Goal: Communication & Community: Share content

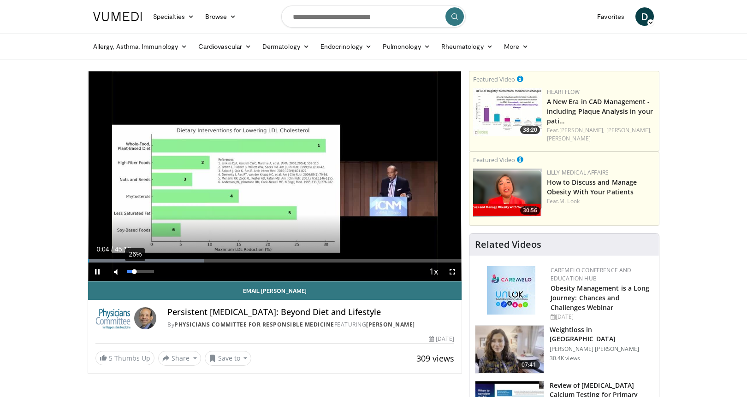
drag, startPoint x: 127, startPoint y: 271, endPoint x: 134, endPoint y: 272, distance: 7.4
click at [134, 272] on div "Volume Level" at bounding box center [130, 271] width 7 height 3
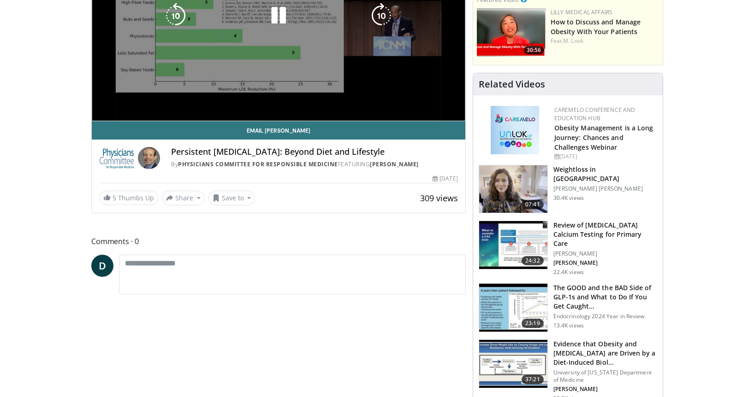
scroll to position [161, 0]
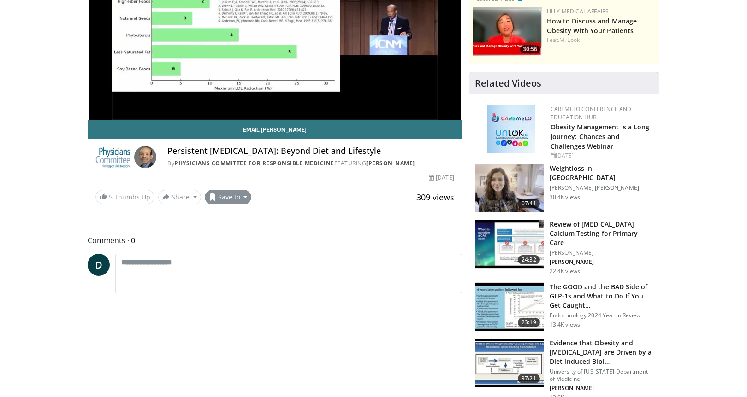
click at [243, 198] on button "Save to" at bounding box center [228, 197] width 47 height 15
click at [237, 217] on span "Add to Favorites" at bounding box center [244, 217] width 57 height 10
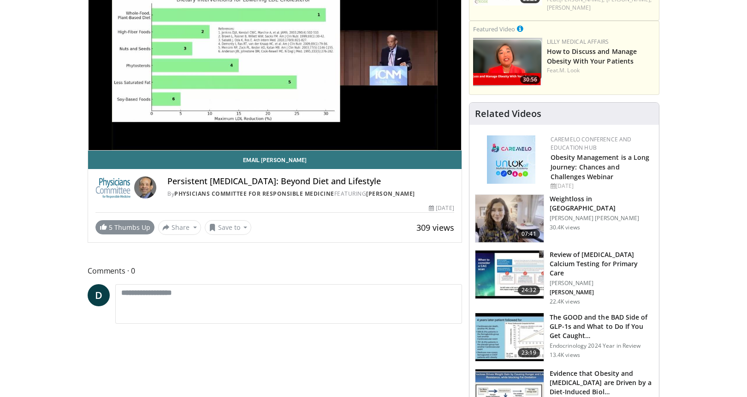
click at [115, 227] on link "5 Thumbs Up" at bounding box center [124, 227] width 59 height 14
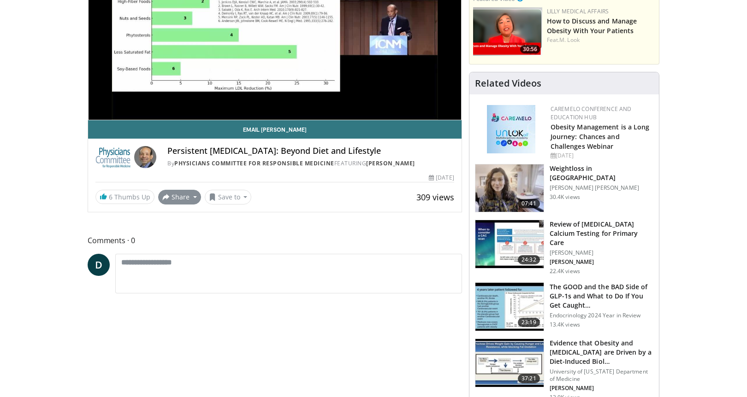
click at [193, 197] on button "Share" at bounding box center [179, 197] width 43 height 15
click at [178, 219] on span "E-mail" at bounding box center [179, 218] width 26 height 10
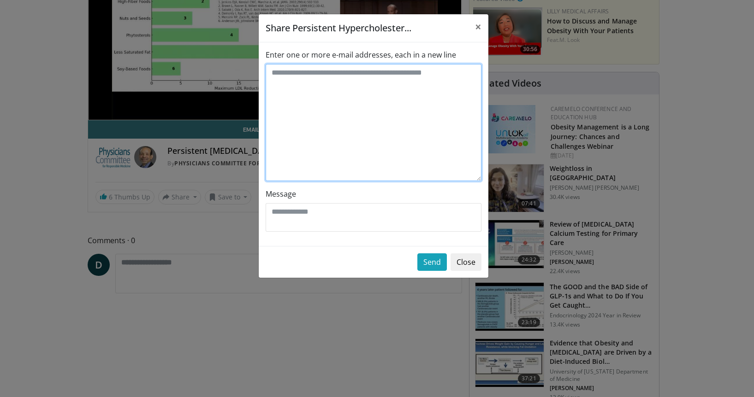
click at [296, 72] on textarea "Enter one or more e-mail addresses, each in a new line" at bounding box center [374, 122] width 216 height 117
type textarea "**********"
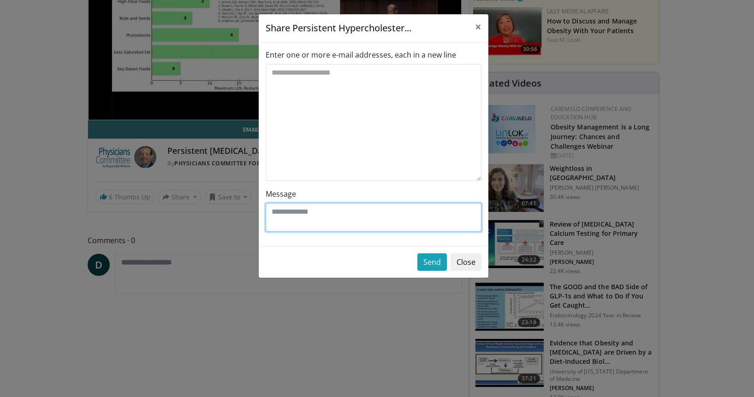
click at [285, 215] on textarea "Message" at bounding box center [374, 217] width 216 height 29
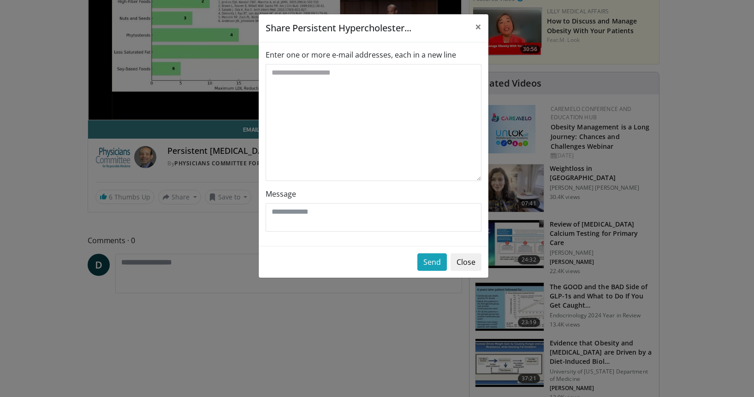
click at [113, 111] on div "**********" at bounding box center [377, 198] width 754 height 397
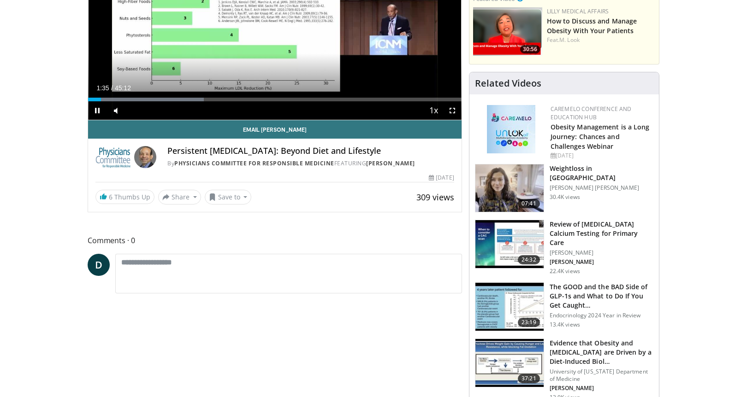
click at [98, 112] on span "Video Player" at bounding box center [97, 110] width 18 height 18
click at [193, 197] on button "Share" at bounding box center [179, 197] width 43 height 15
click at [175, 218] on span "E-mail" at bounding box center [179, 218] width 26 height 10
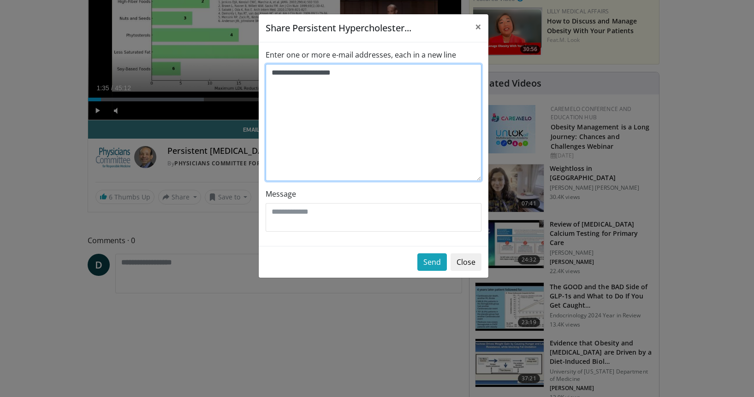
click at [316, 142] on textarea "**********" at bounding box center [374, 122] width 216 height 117
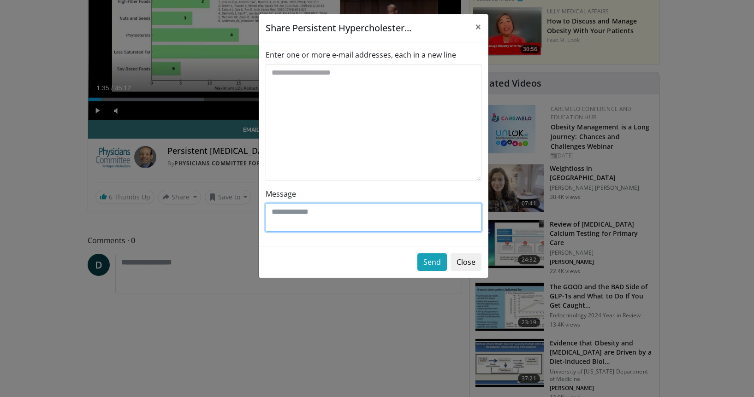
click at [294, 222] on textarea "Message" at bounding box center [374, 217] width 216 height 29
type textarea "**********"
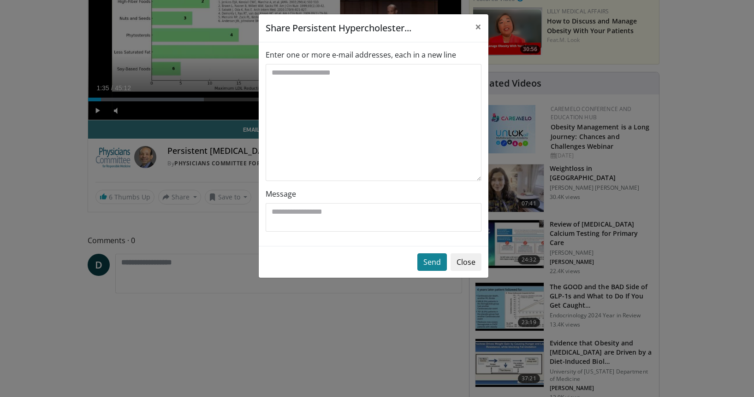
click at [436, 261] on button "Send" at bounding box center [432, 263] width 30 height 18
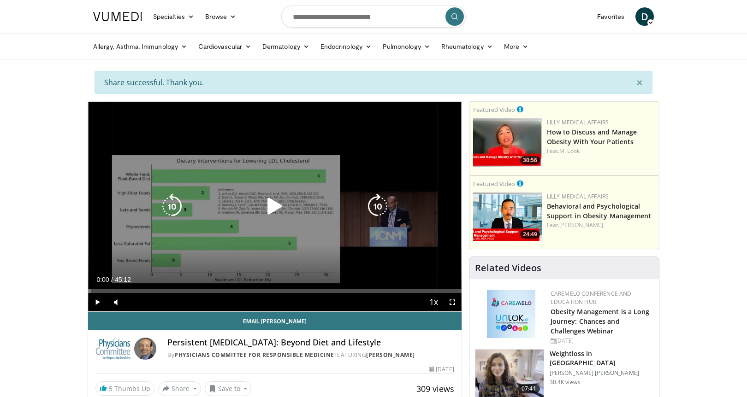
click at [274, 205] on icon "Video Player" at bounding box center [275, 207] width 26 height 26
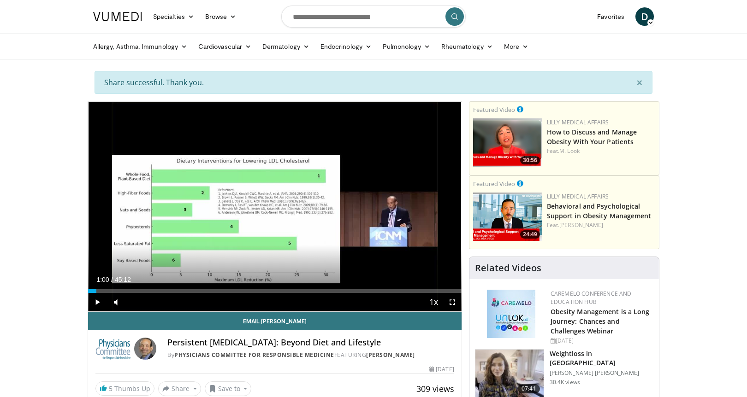
drag, startPoint x: 90, startPoint y: 291, endPoint x: 96, endPoint y: 291, distance: 6.0
click at [96, 291] on div "Progress Bar" at bounding box center [96, 292] width 1 height 4
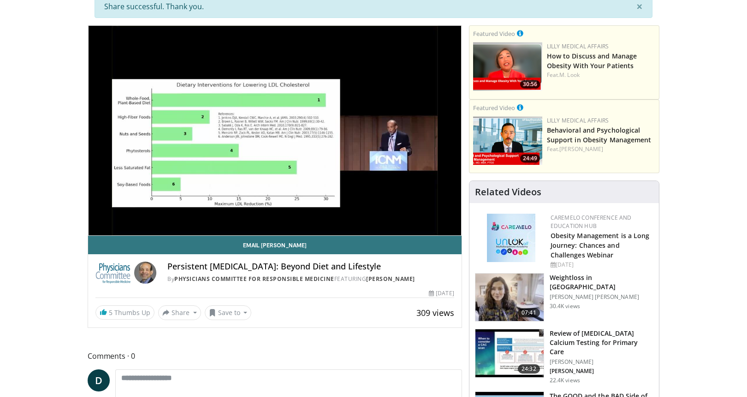
scroll to position [76, 0]
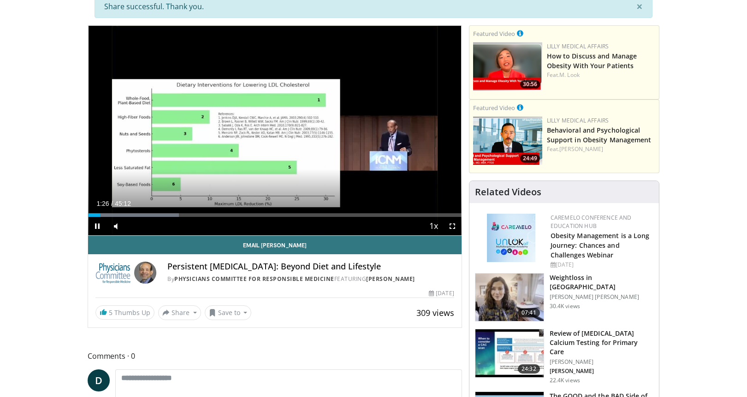
click at [98, 226] on span "Video Player" at bounding box center [97, 226] width 18 height 18
click at [452, 226] on span "Video Player" at bounding box center [452, 226] width 18 height 18
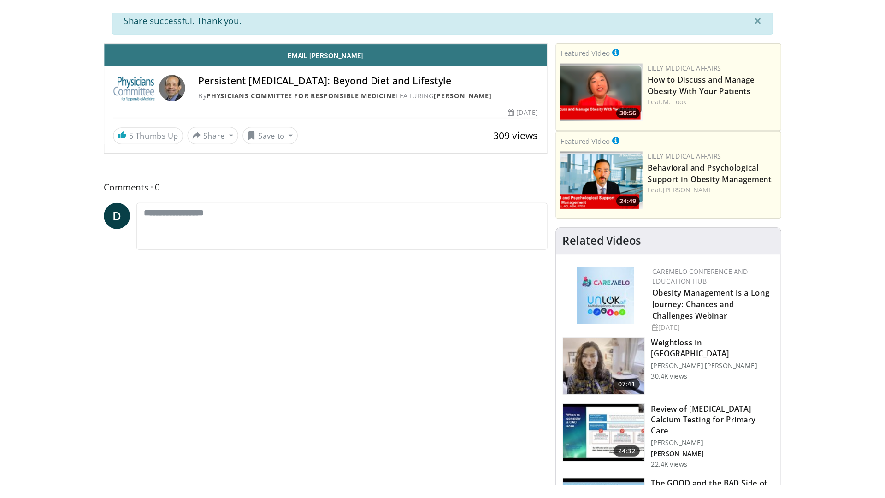
scroll to position [0, 0]
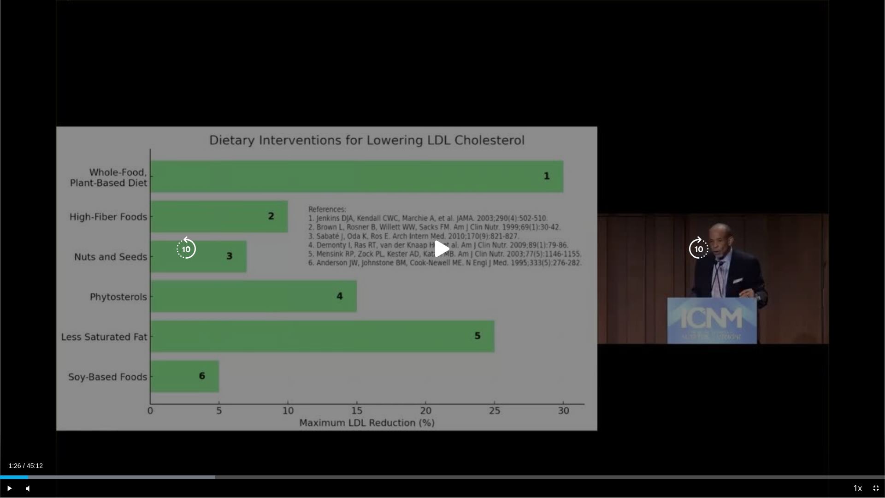
click at [440, 249] on icon "Video Player" at bounding box center [443, 249] width 26 height 26
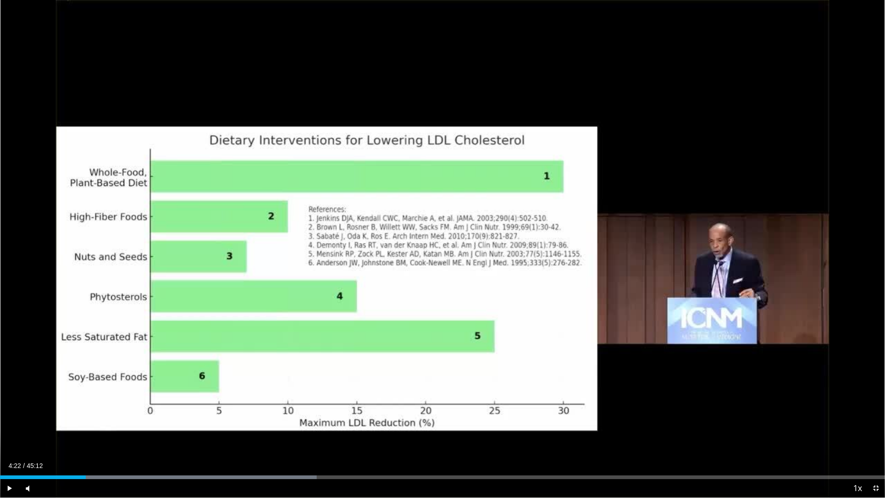
click at [86, 397] on div "Progress Bar" at bounding box center [86, 477] width 1 height 4
click at [83, 397] on div "Progress Bar" at bounding box center [83, 477] width 1 height 4
click at [8, 397] on span "Video Player" at bounding box center [9, 488] width 18 height 18
click at [10, 397] on span "Video Player" at bounding box center [9, 488] width 18 height 18
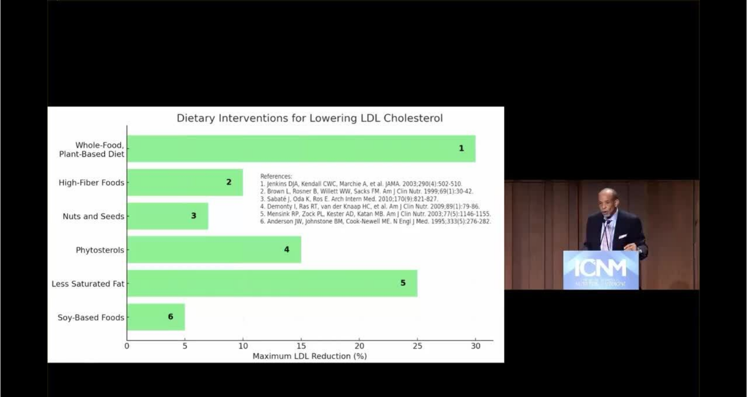
scroll to position [97, 0]
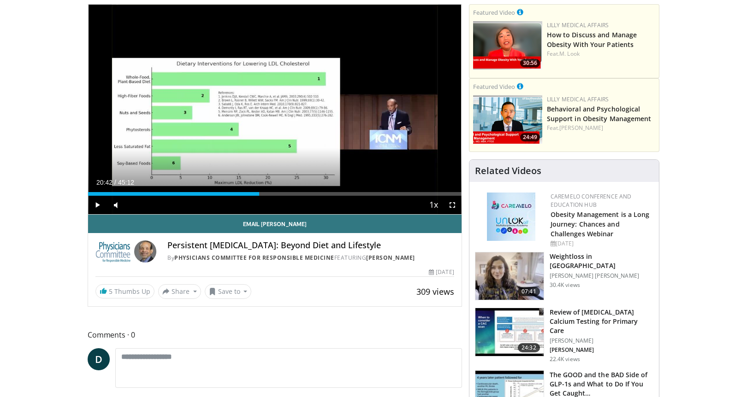
drag, startPoint x: 268, startPoint y: 196, endPoint x: 259, endPoint y: 196, distance: 9.2
click at [259, 196] on div "Current Time 20:42 / Duration 45:12 Play Skip Backward Skip Forward Mute 61% Lo…" at bounding box center [275, 205] width 374 height 18
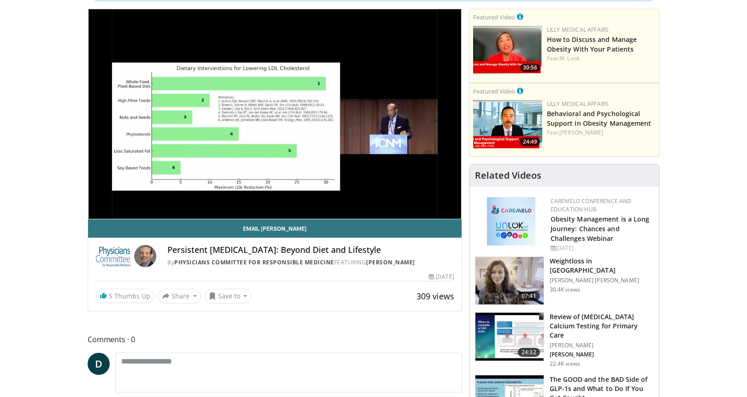
scroll to position [93, 0]
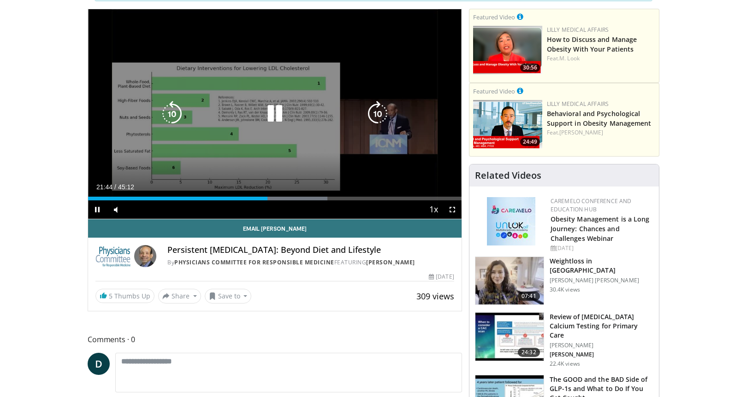
click at [452, 211] on span "Video Player" at bounding box center [452, 210] width 18 height 18
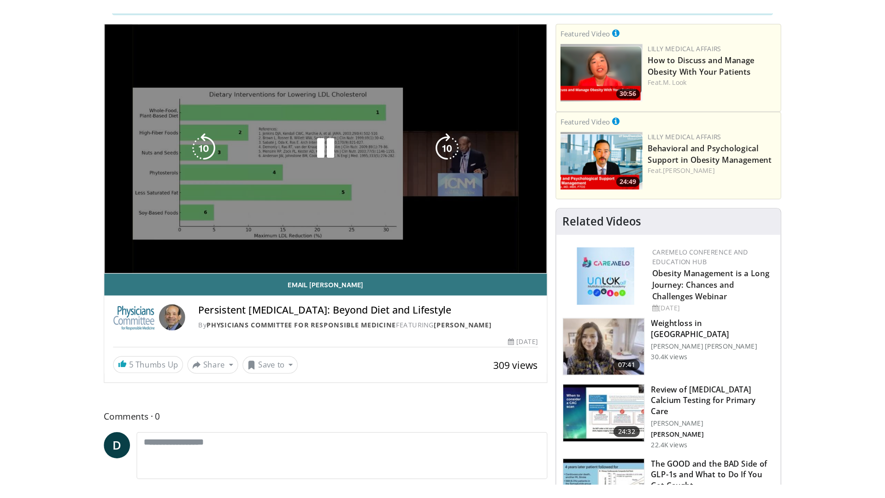
scroll to position [89, 0]
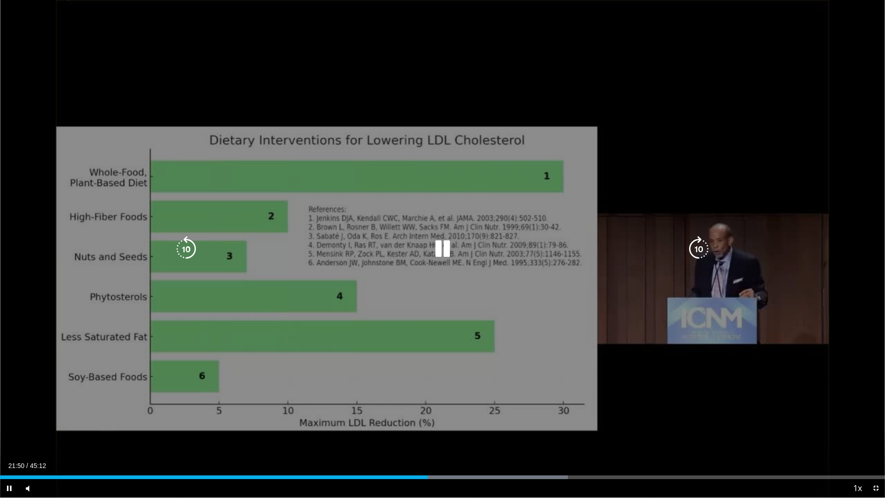
click at [669, 34] on div "10 seconds Tap to unmute" at bounding box center [442, 249] width 885 height 498
click at [669, 35] on div "10 seconds Tap to unmute" at bounding box center [442, 249] width 885 height 498
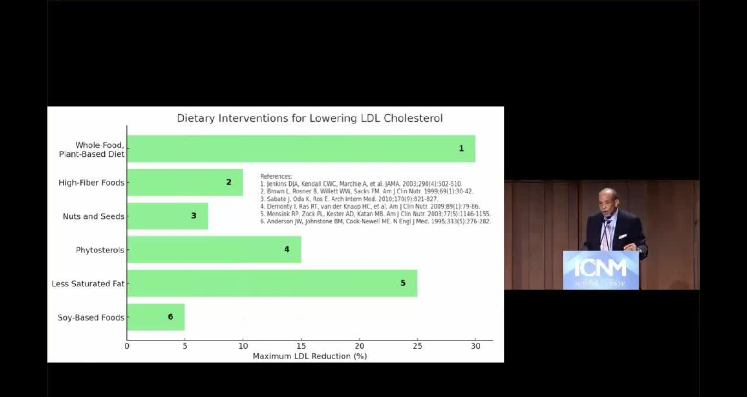
scroll to position [91, 0]
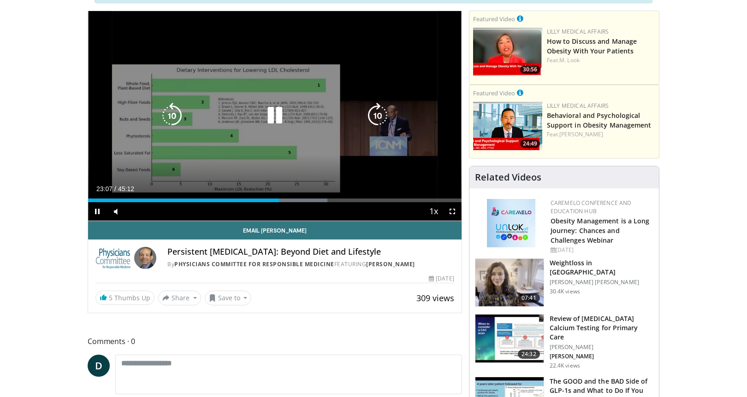
drag, startPoint x: 383, startPoint y: 176, endPoint x: 399, endPoint y: 25, distance: 151.2
click at [399, 25] on div "10 seconds Tap to unmute" at bounding box center [275, 116] width 374 height 210
click at [398, 26] on div "10 seconds Tap to unmute" at bounding box center [275, 116] width 374 height 210
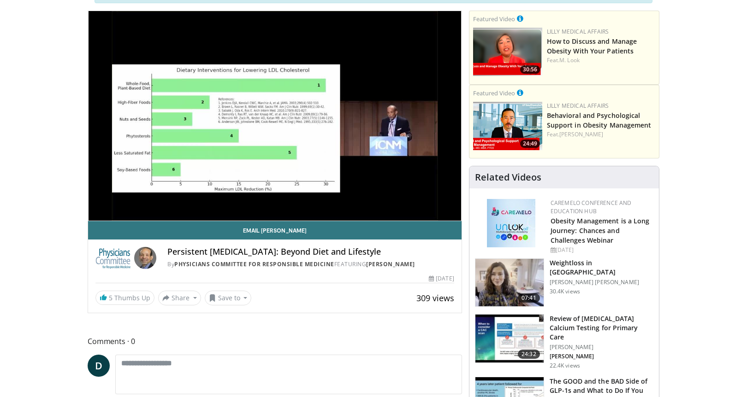
click at [452, 212] on div "10 seconds Tap to unmute" at bounding box center [275, 116] width 374 height 210
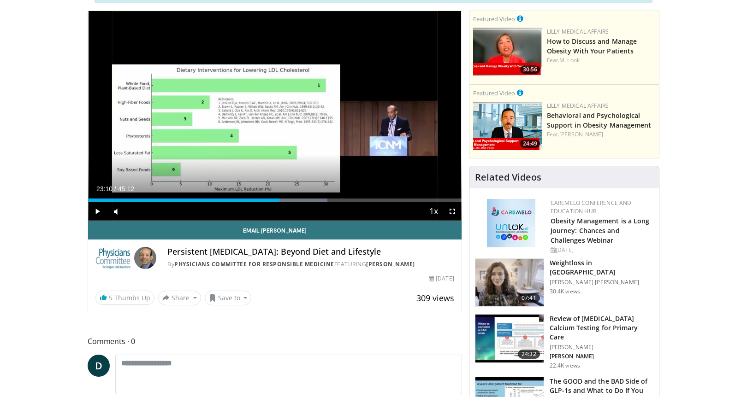
click at [452, 212] on span "Video Player" at bounding box center [452, 211] width 18 height 18
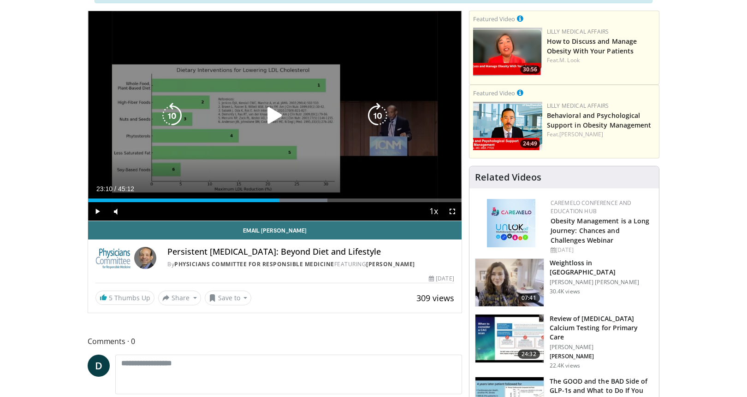
drag, startPoint x: 340, startPoint y: 137, endPoint x: 273, endPoint y: 113, distance: 71.7
click at [273, 113] on icon "Video Player" at bounding box center [275, 116] width 26 height 26
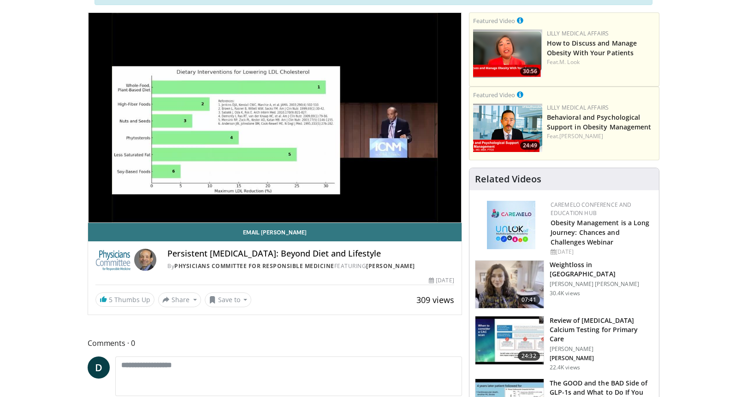
scroll to position [87, 0]
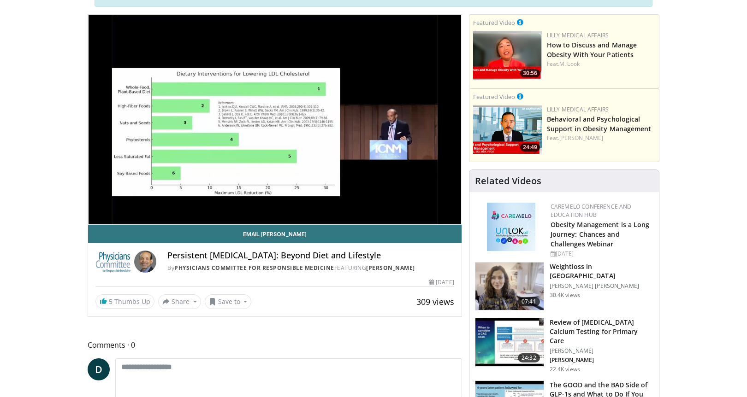
click at [285, 210] on video-js "**********" at bounding box center [275, 120] width 374 height 210
click at [282, 220] on div "10 seconds Tap to unmute" at bounding box center [275, 120] width 374 height 210
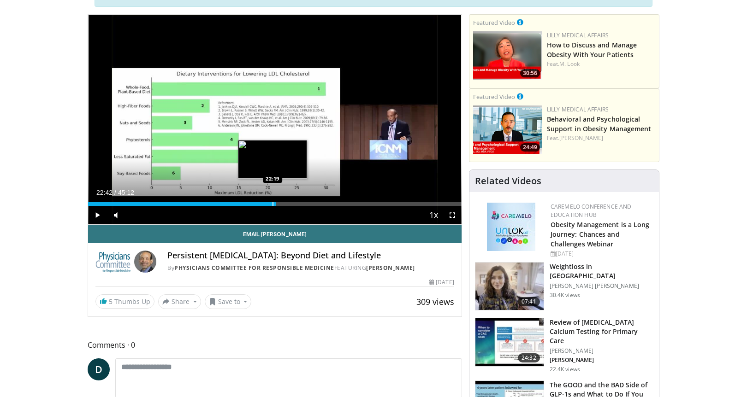
drag, startPoint x: 273, startPoint y: 113, endPoint x: 273, endPoint y: 204, distance: 90.8
click at [273, 204] on div "Loaded : 0.00% 22:19 22:19" at bounding box center [275, 204] width 374 height 4
drag, startPoint x: 273, startPoint y: 204, endPoint x: 315, endPoint y: 265, distance: 74.1
click at [315, 265] on link "Physicians Committee for Responsible Medicine" at bounding box center [254, 268] width 160 height 8
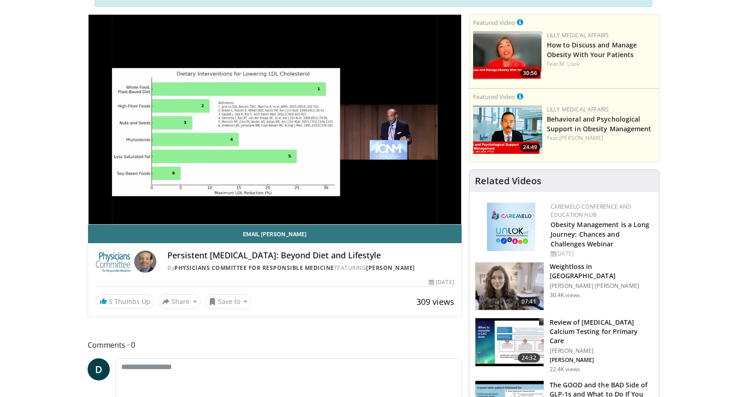
click at [104, 216] on div "10 seconds Tap to unmute" at bounding box center [275, 120] width 374 height 210
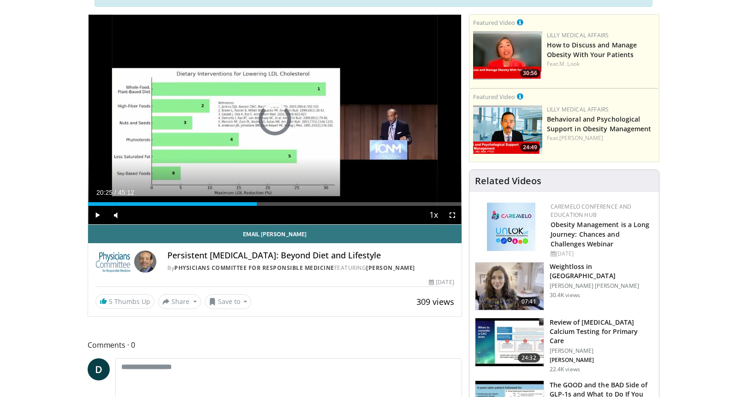
drag, startPoint x: 135, startPoint y: 3, endPoint x: 257, endPoint y: 213, distance: 243.0
click at [257, 213] on div "Current Time 20:25 / Duration 45:12 Play Skip Backward Skip Forward Mute 61% Lo…" at bounding box center [275, 215] width 374 height 18
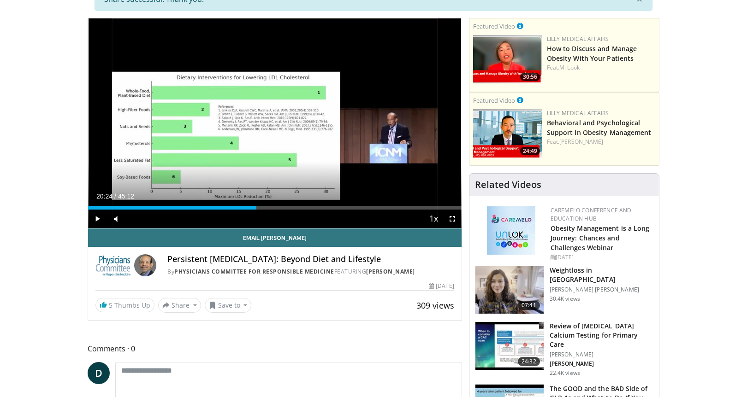
scroll to position [88, 0]
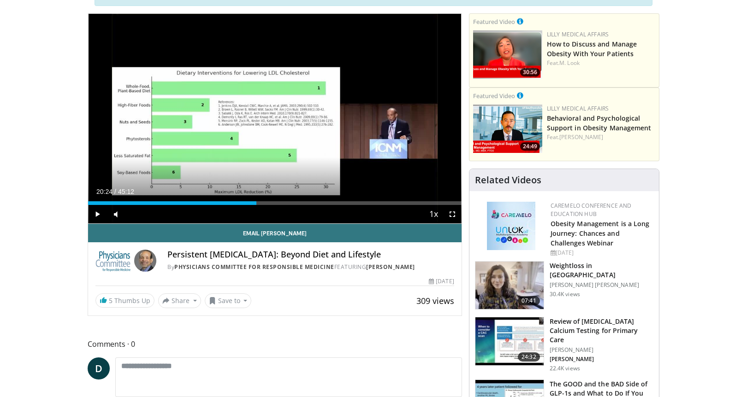
drag, startPoint x: 257, startPoint y: 213, endPoint x: 98, endPoint y: 213, distance: 159.1
click at [98, 213] on span "Video Player" at bounding box center [97, 214] width 18 height 18
drag, startPoint x: 98, startPoint y: 213, endPoint x: 269, endPoint y: 205, distance: 171.3
click at [269, 205] on div "Current Time 21:48 / Duration 45:12 Play Skip Backward Skip Forward Mute 61% Lo…" at bounding box center [275, 214] width 374 height 18
click at [100, 203] on video-js "**********" at bounding box center [275, 119] width 374 height 210
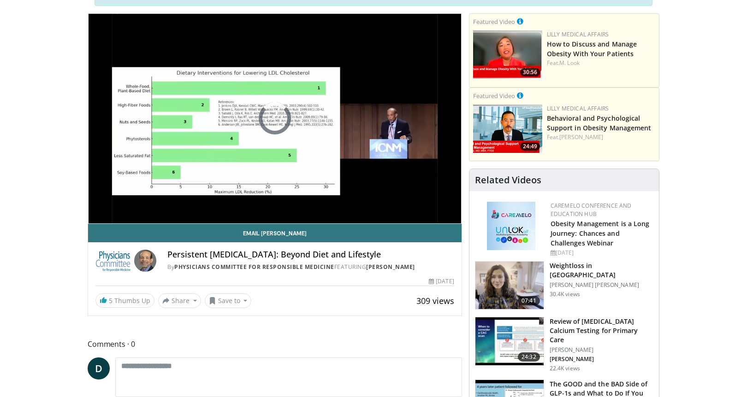
click at [100, 203] on div "10 seconds Tap to unmute" at bounding box center [275, 119] width 374 height 210
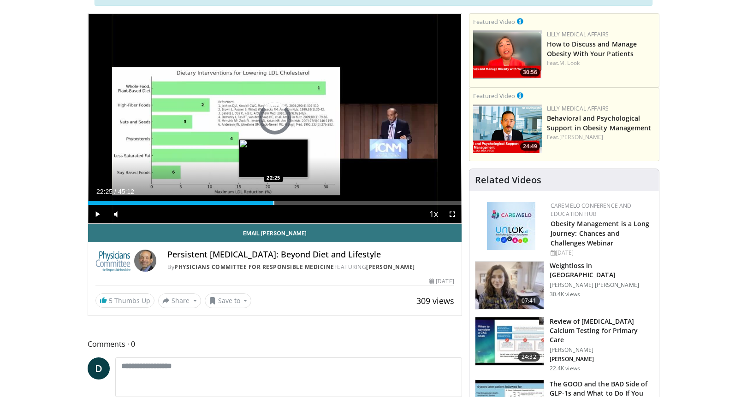
drag, startPoint x: 269, startPoint y: 205, endPoint x: 274, endPoint y: 203, distance: 5.4
click at [274, 203] on div "Loaded : 0.00% 22:25 22:25" at bounding box center [275, 204] width 374 height 4
click at [98, 213] on span "Video Player" at bounding box center [97, 214] width 18 height 18
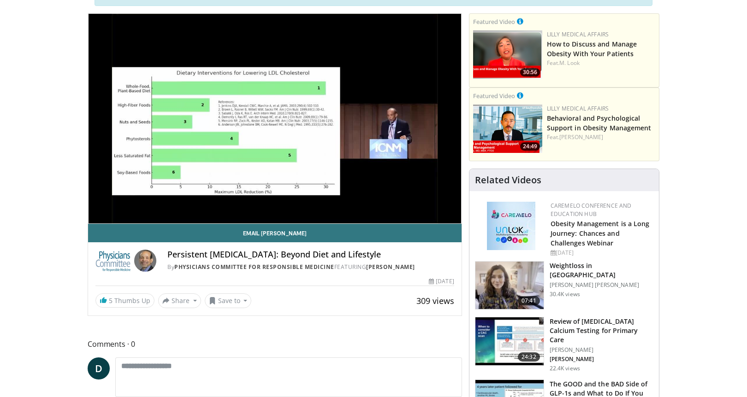
drag, startPoint x: 605, startPoint y: 6, endPoint x: 452, endPoint y: 214, distance: 258.9
click at [452, 214] on div "10 seconds Tap to unmute" at bounding box center [275, 119] width 374 height 210
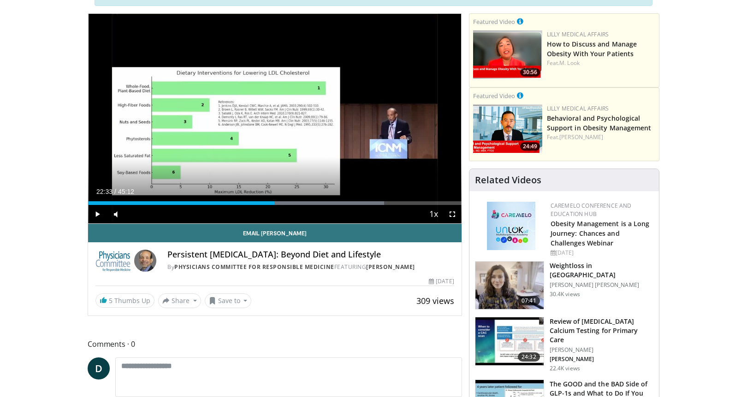
click at [451, 214] on span "Video Player" at bounding box center [452, 214] width 18 height 18
click at [98, 215] on span "Video Player" at bounding box center [97, 214] width 18 height 18
drag, startPoint x: 622, startPoint y: 316, endPoint x: 353, endPoint y: 208, distance: 289.7
click at [353, 208] on video-js "**********" at bounding box center [275, 119] width 374 height 210
drag, startPoint x: 353, startPoint y: 208, endPoint x: 297, endPoint y: 218, distance: 57.1
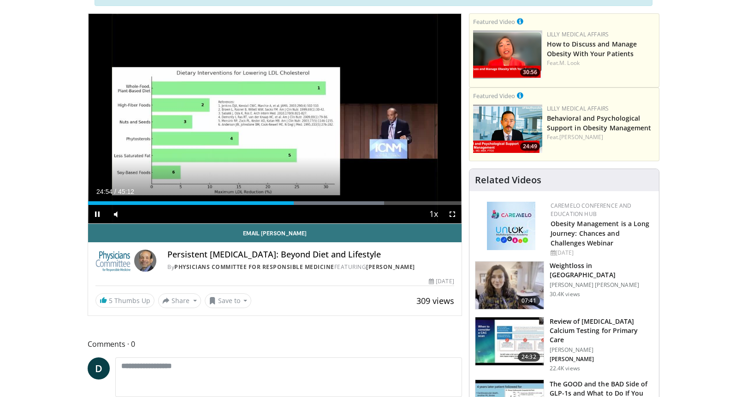
click at [297, 218] on video-js "**********" at bounding box center [275, 119] width 374 height 210
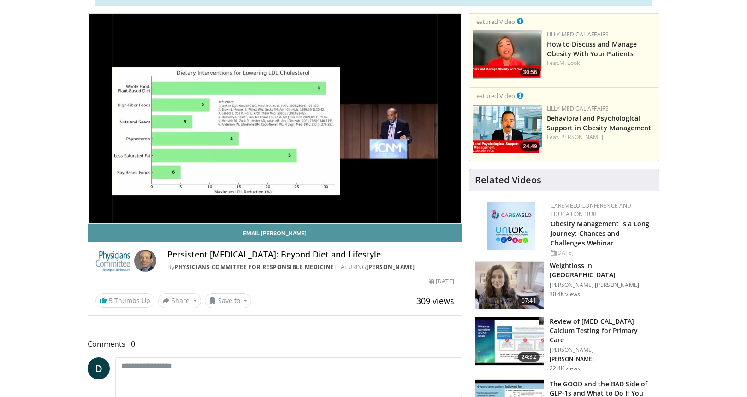
drag, startPoint x: 297, startPoint y: 218, endPoint x: 296, endPoint y: 230, distance: 12.5
click at [296, 230] on link "Email [PERSON_NAME]" at bounding box center [275, 233] width 374 height 18
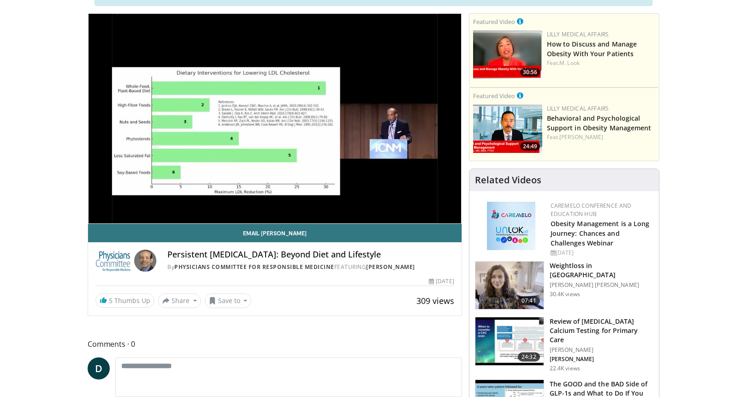
click at [105, 219] on video-js "**********" at bounding box center [275, 119] width 374 height 210
drag, startPoint x: 131, startPoint y: 7, endPoint x: 117, endPoint y: 219, distance: 212.6
click at [117, 219] on div "10 seconds Tap to unmute" at bounding box center [275, 119] width 374 height 210
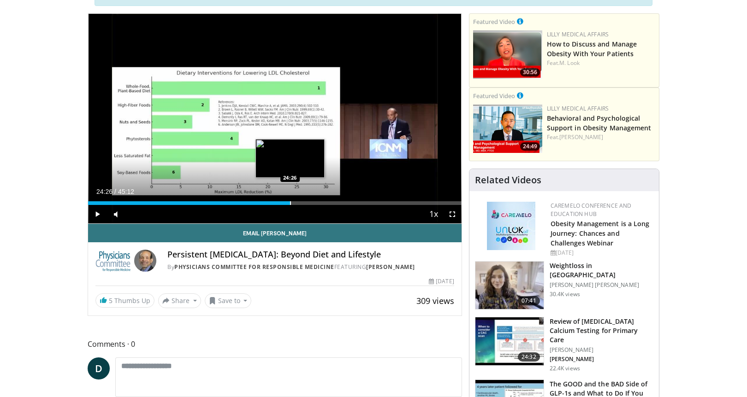
drag, startPoint x: 117, startPoint y: 219, endPoint x: 290, endPoint y: 204, distance: 173.6
click at [290, 204] on div "Loaded : 54.13% 24:26 24:26" at bounding box center [275, 204] width 374 height 4
drag, startPoint x: 290, startPoint y: 204, endPoint x: 97, endPoint y: 215, distance: 193.1
click at [97, 215] on span "Video Player" at bounding box center [97, 214] width 18 height 18
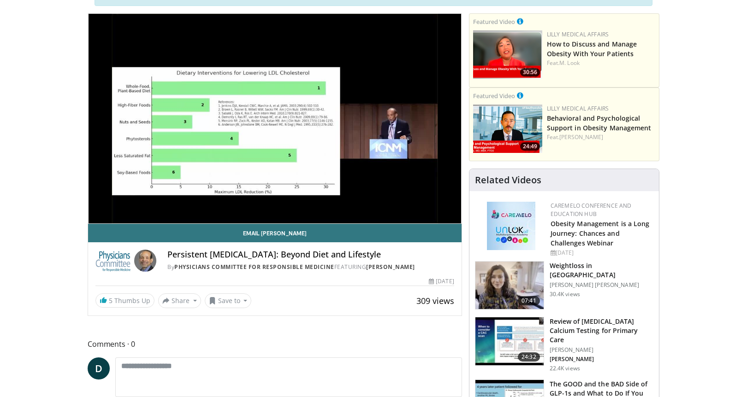
click at [211, 214] on div "10 seconds Tap to unmute" at bounding box center [275, 119] width 374 height 210
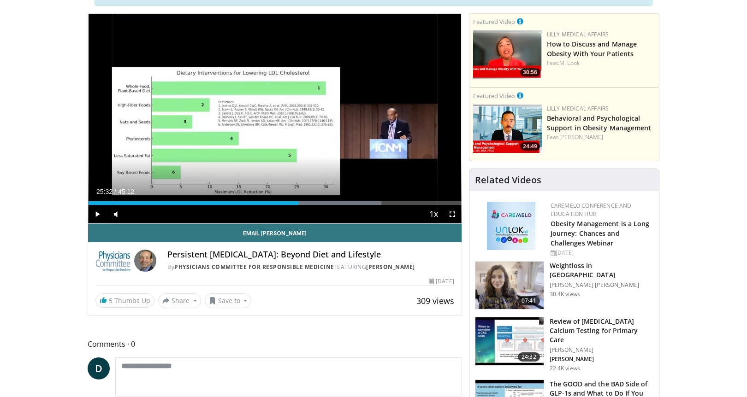
click at [211, 213] on div "Current Time 25:32 / Duration 45:12 Play Skip Backward Skip Forward Mute 61% Lo…" at bounding box center [275, 214] width 374 height 18
click at [97, 214] on span "Video Player" at bounding box center [97, 214] width 18 height 18
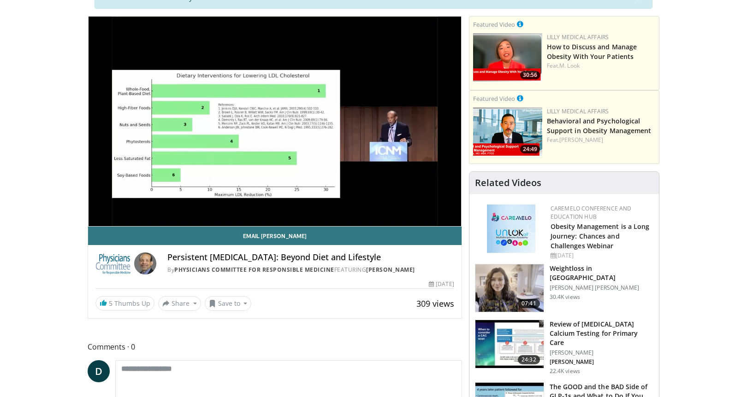
scroll to position [83, 0]
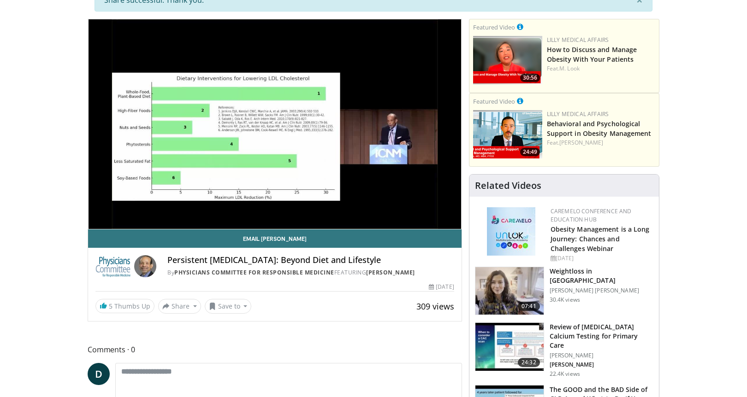
click at [110, 219] on video-js "**********" at bounding box center [275, 124] width 374 height 210
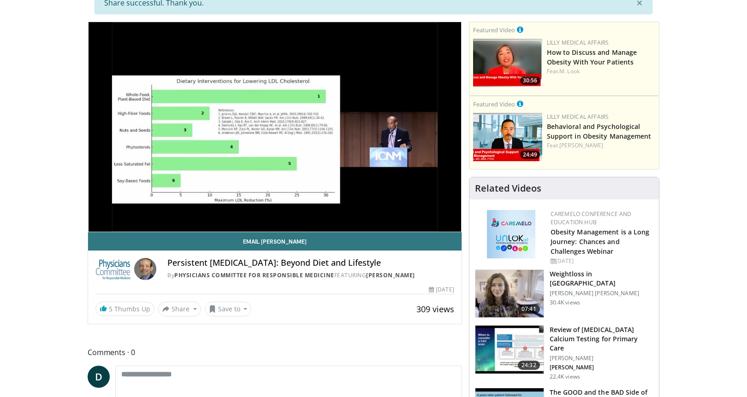
drag, startPoint x: 97, startPoint y: 215, endPoint x: 109, endPoint y: 216, distance: 11.6
click at [109, 216] on div "10 seconds Tap to unmute" at bounding box center [275, 127] width 374 height 210
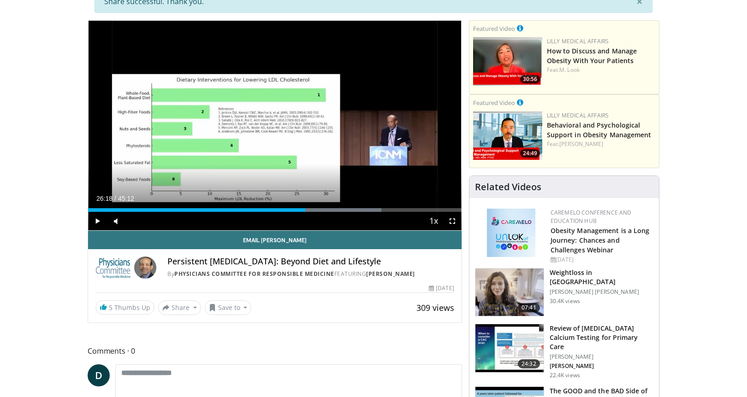
scroll to position [80, 0]
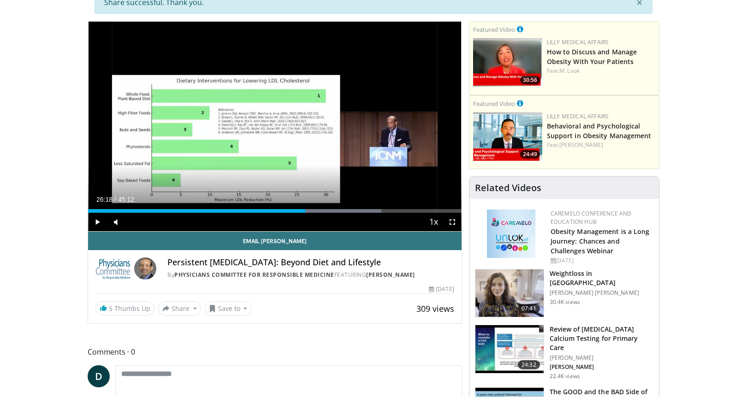
click at [98, 222] on span "Video Player" at bounding box center [97, 222] width 18 height 18
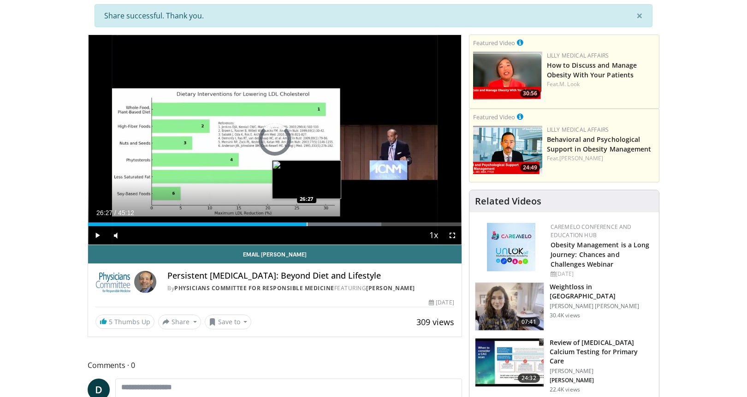
scroll to position [69, 0]
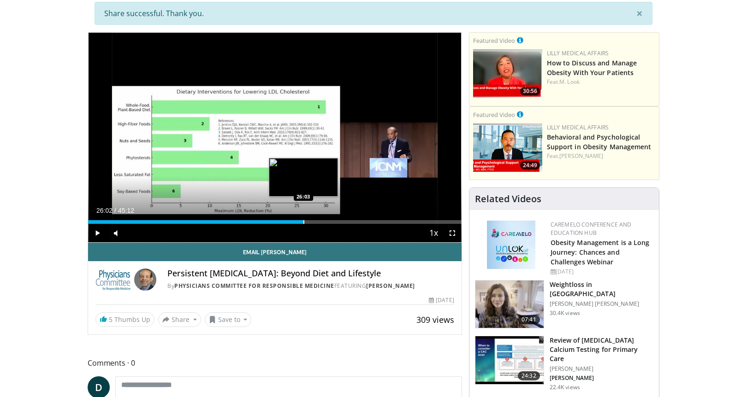
click at [303, 223] on div "Progress Bar" at bounding box center [303, 222] width 1 height 4
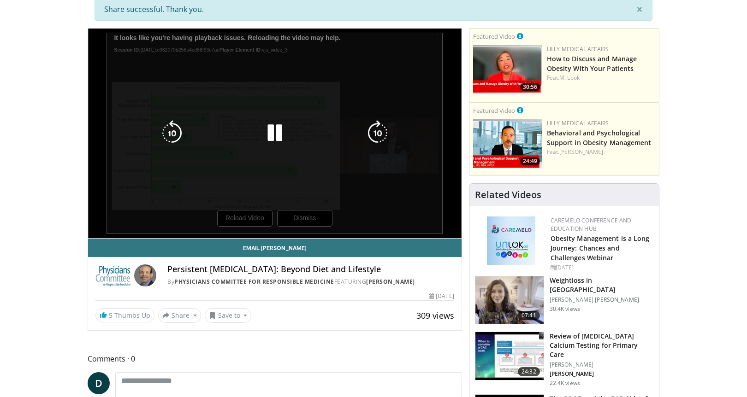
scroll to position [71, 0]
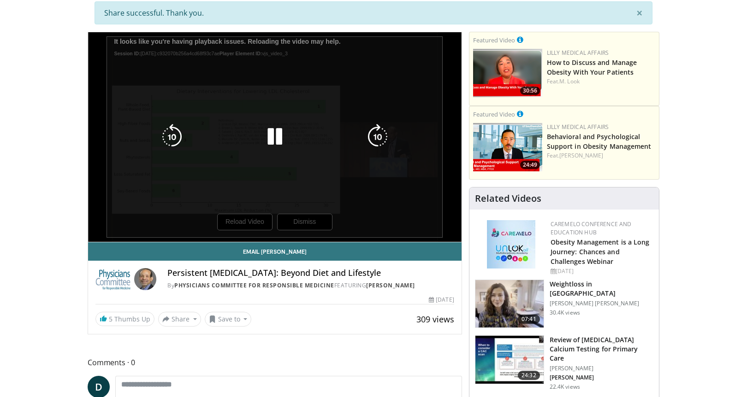
click at [240, 219] on div "10 seconds Tap to unmute" at bounding box center [275, 137] width 374 height 210
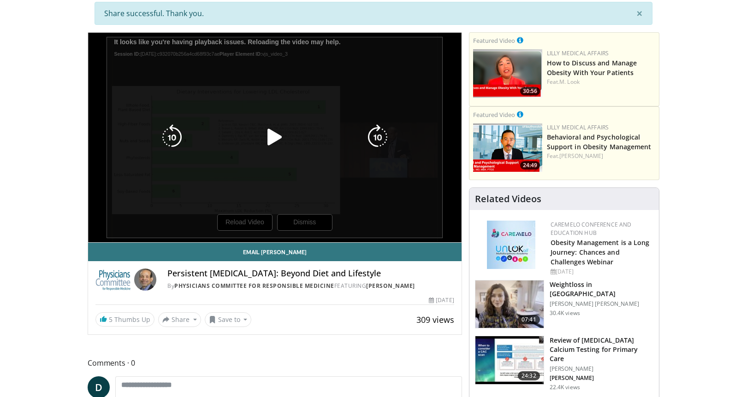
click at [241, 222] on div "10 seconds Tap to unmute" at bounding box center [275, 138] width 374 height 210
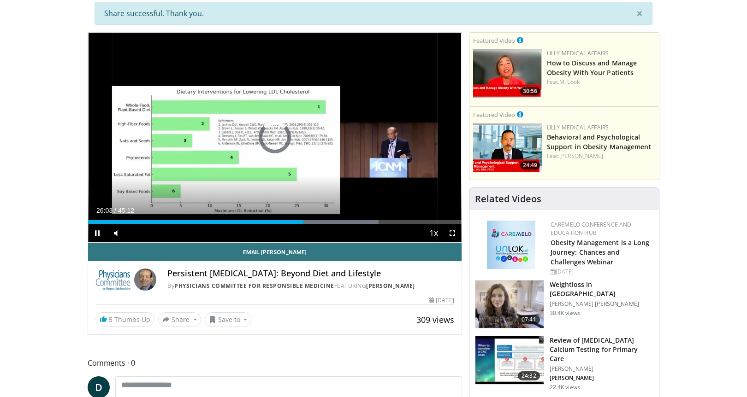
click at [452, 231] on span "Video Player" at bounding box center [452, 233] width 18 height 18
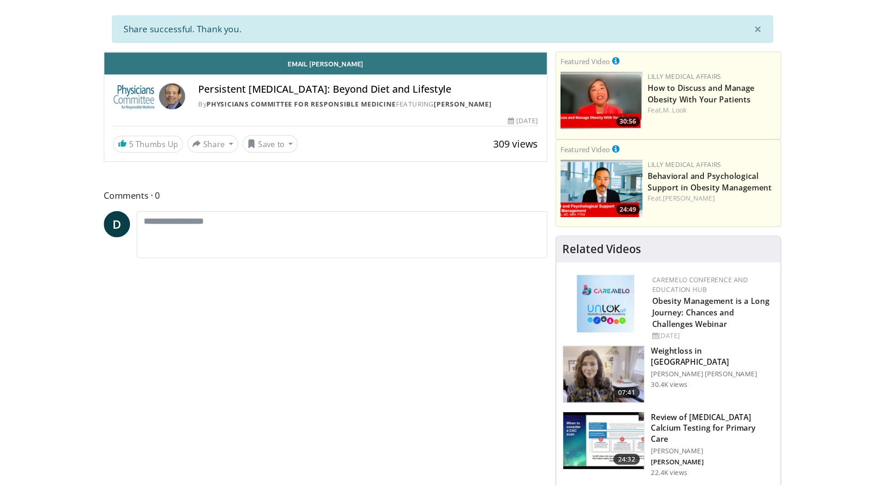
scroll to position [0, 0]
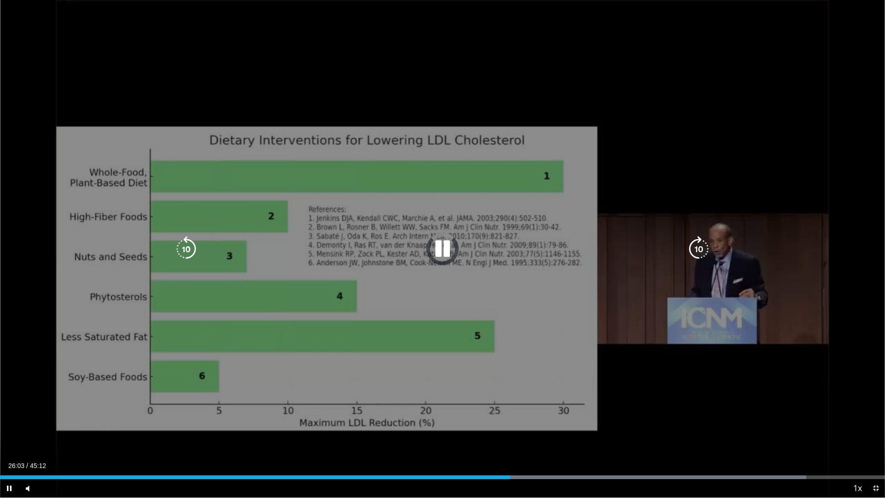
click at [330, 291] on div "10 seconds Tap to unmute" at bounding box center [442, 249] width 885 height 498
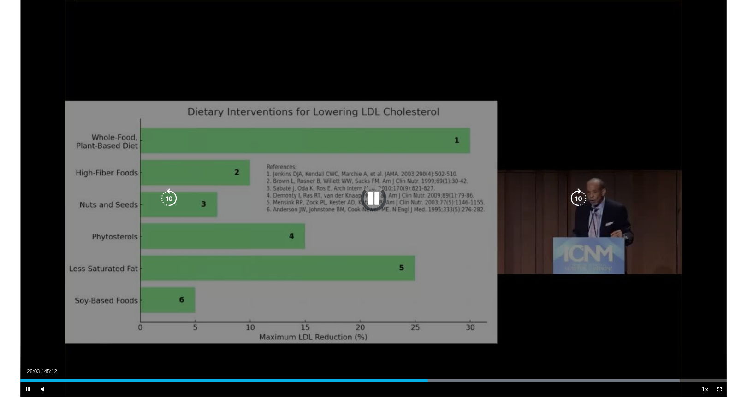
scroll to position [69, 0]
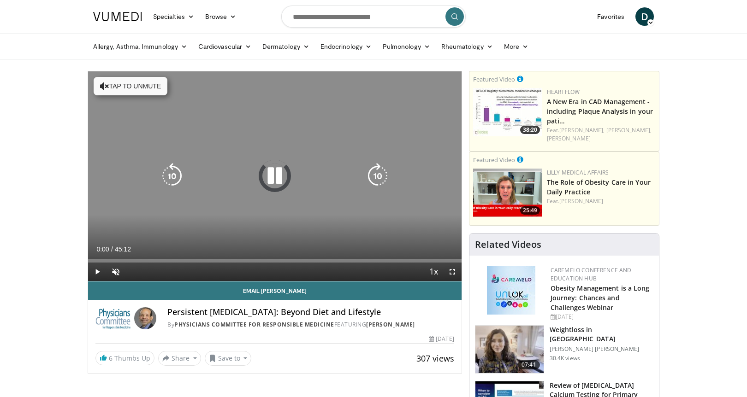
scroll to position [69, 0]
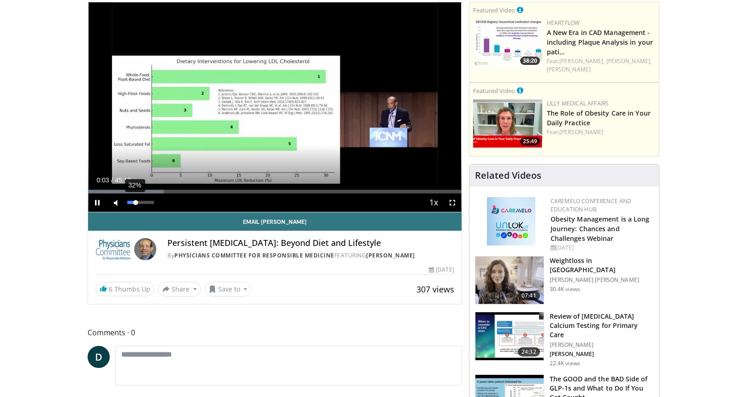
drag, startPoint x: 125, startPoint y: 202, endPoint x: 136, endPoint y: 202, distance: 10.6
click at [136, 202] on div "Volume Level" at bounding box center [131, 202] width 8 height 3
drag, startPoint x: 89, startPoint y: 190, endPoint x: 308, endPoint y: 198, distance: 219.2
click at [308, 198] on div "Current Time 26:40 / Duration 45:12 Play Skip Backward Skip Forward Mute 26% Lo…" at bounding box center [275, 203] width 374 height 18
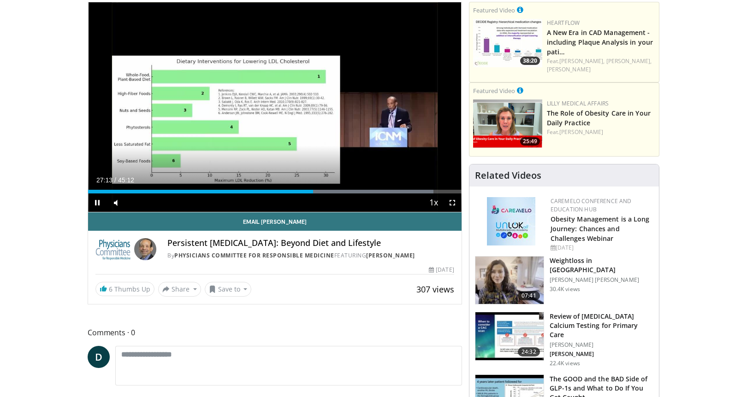
click at [453, 202] on span "Video Player" at bounding box center [452, 203] width 18 height 18
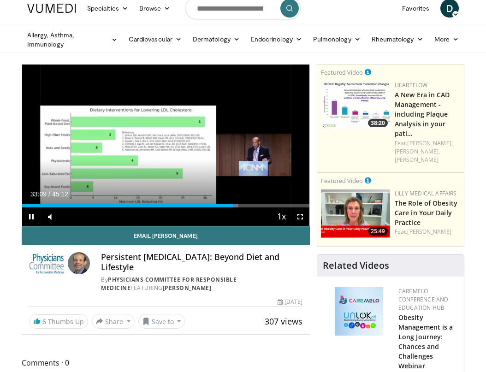
scroll to position [7, 0]
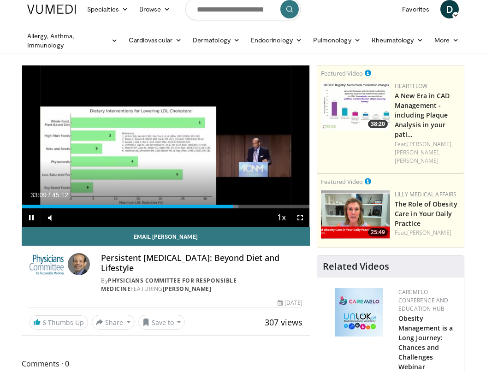
click at [300, 217] on span "Video Player" at bounding box center [300, 217] width 18 height 18
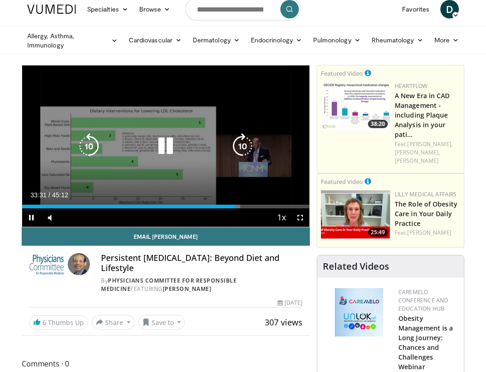
click at [165, 142] on icon "Video Player" at bounding box center [166, 146] width 26 height 26
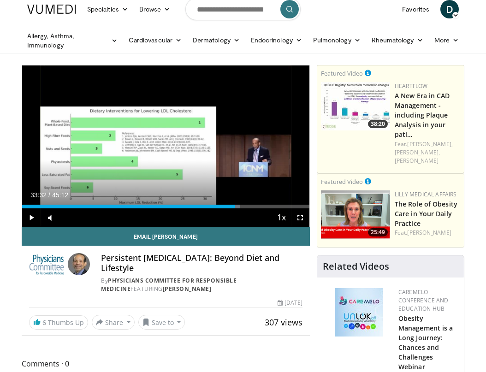
click at [31, 217] on span "Video Player" at bounding box center [31, 217] width 18 height 18
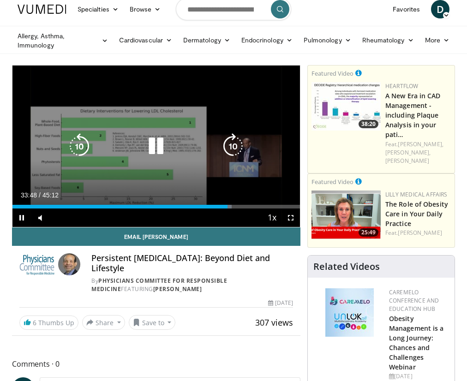
click at [78, 147] on icon "Video Player" at bounding box center [79, 146] width 26 height 26
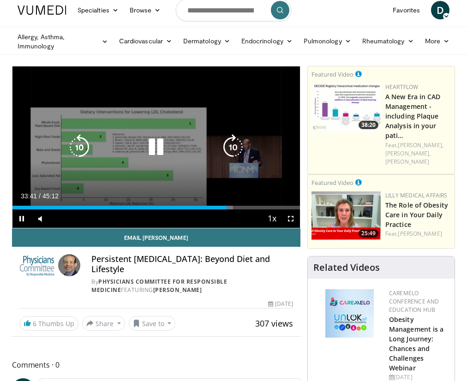
click at [83, 147] on icon "Video Player" at bounding box center [79, 147] width 26 height 26
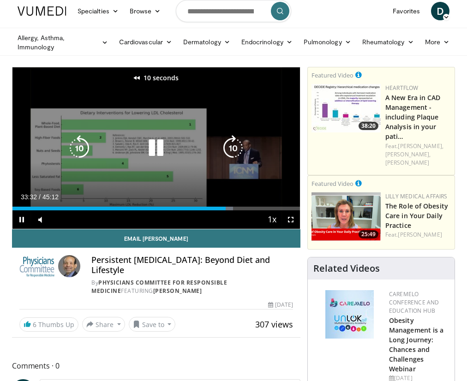
click at [83, 147] on icon "Video Player" at bounding box center [79, 148] width 26 height 26
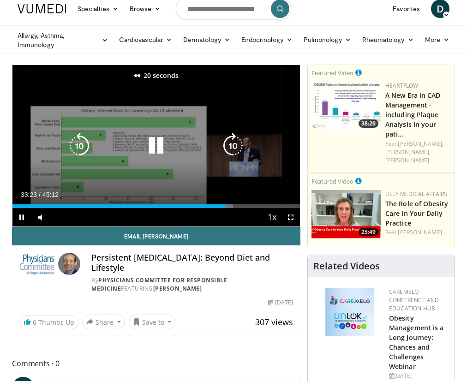
scroll to position [9, 0]
click at [77, 142] on icon "Video Player" at bounding box center [79, 146] width 26 height 26
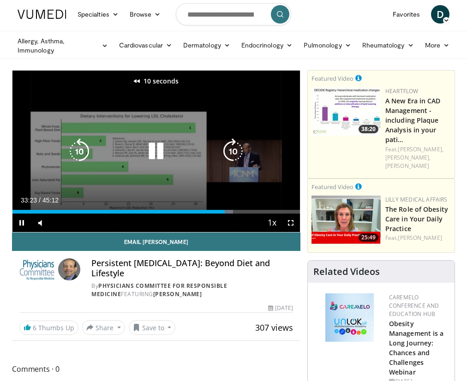
click at [83, 152] on icon "Video Player" at bounding box center [79, 151] width 26 height 26
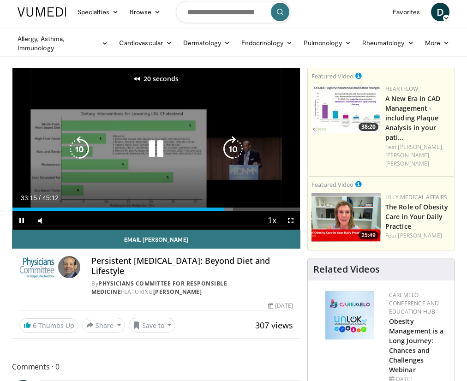
click at [81, 148] on icon "Video Player" at bounding box center [79, 149] width 26 height 26
click at [79, 146] on icon "Video Player" at bounding box center [79, 149] width 26 height 26
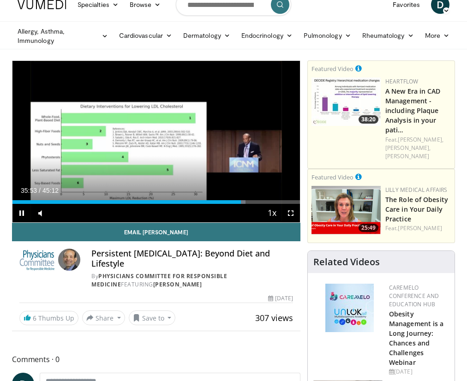
scroll to position [12, 0]
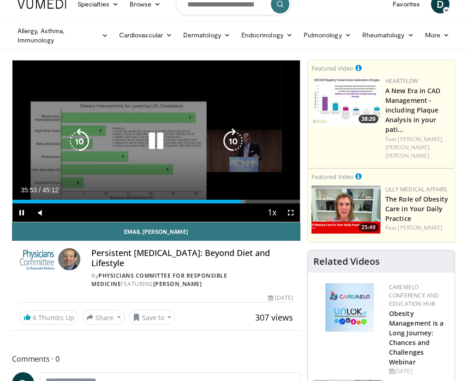
click at [291, 212] on div "20 seconds Tap to unmute" at bounding box center [155, 140] width 287 height 161
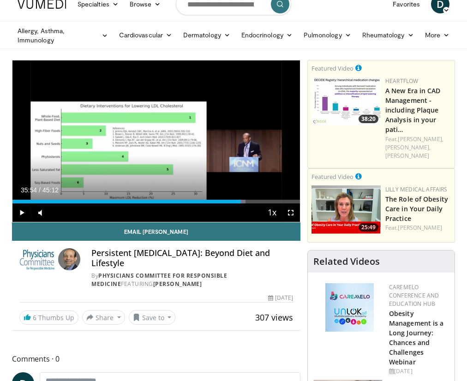
click at [291, 213] on span "Video Player" at bounding box center [290, 212] width 18 height 18
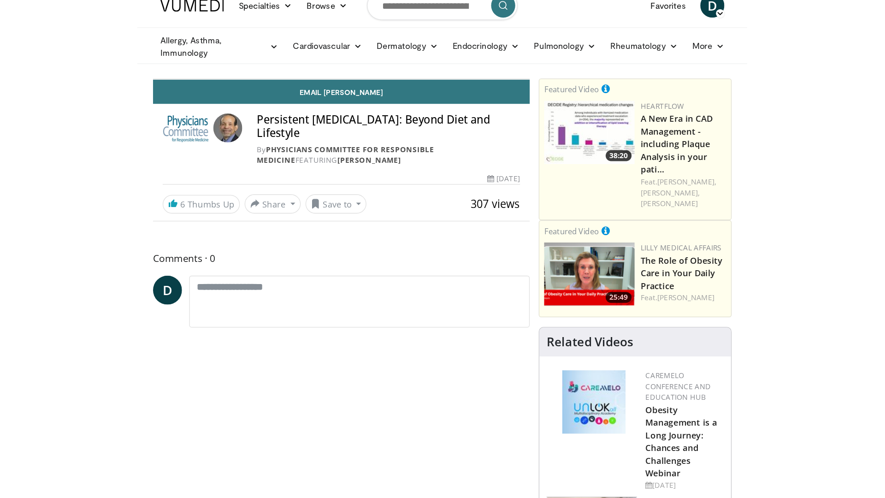
scroll to position [13, 0]
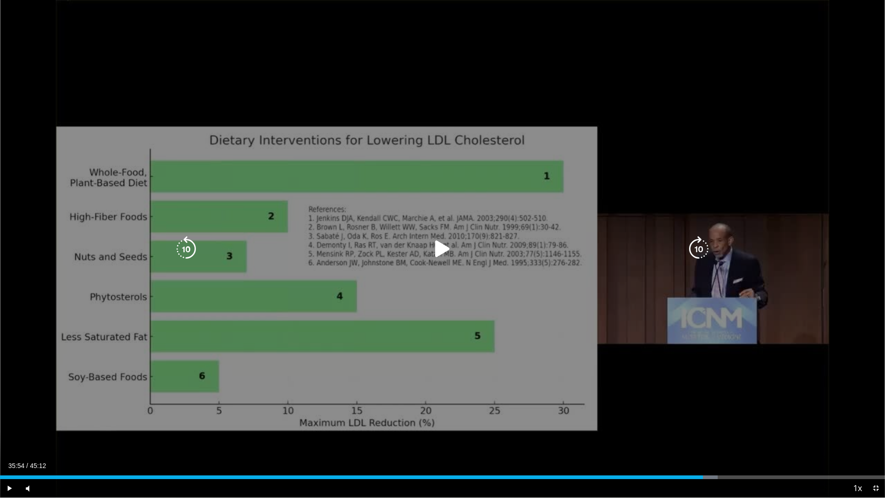
click at [497, 296] on div "20 seconds Tap to unmute" at bounding box center [442, 249] width 885 height 498
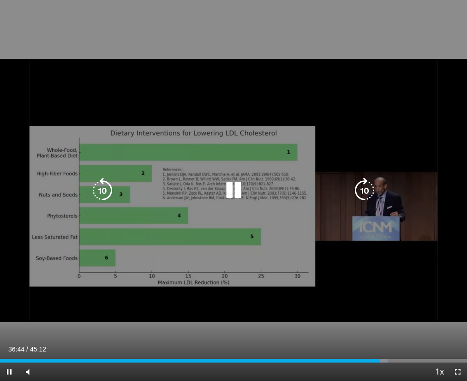
scroll to position [1, 0]
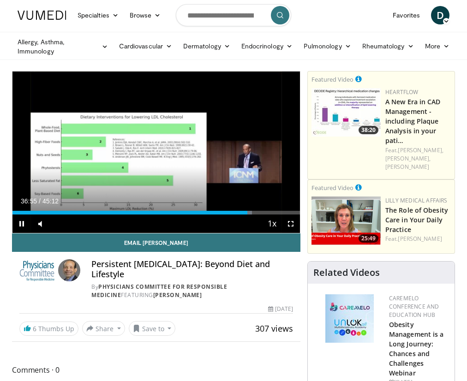
click at [291, 224] on span "Video Player" at bounding box center [290, 223] width 18 height 18
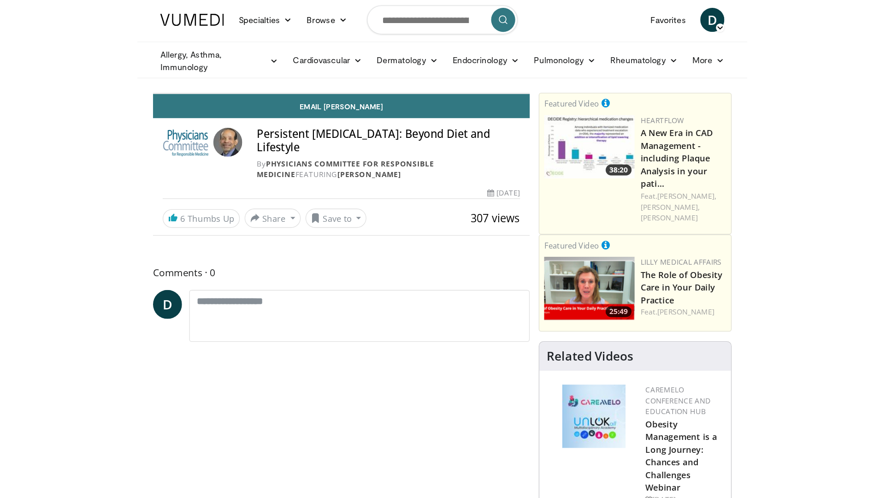
scroll to position [0, 0]
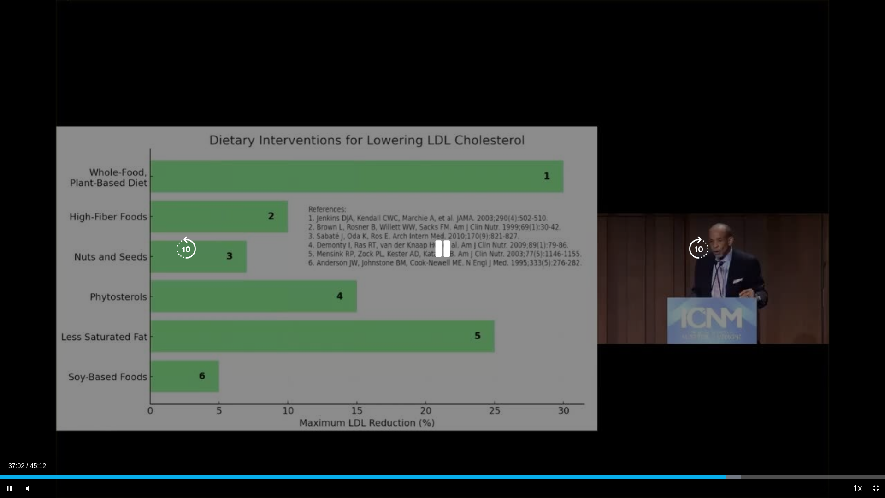
click at [685, 391] on div "20 seconds Tap to unmute" at bounding box center [442, 249] width 885 height 498
click at [183, 248] on icon "Video Player" at bounding box center [186, 249] width 26 height 26
click at [187, 248] on icon "Video Player" at bounding box center [186, 249] width 26 height 26
click at [186, 248] on icon "Video Player" at bounding box center [186, 249] width 26 height 26
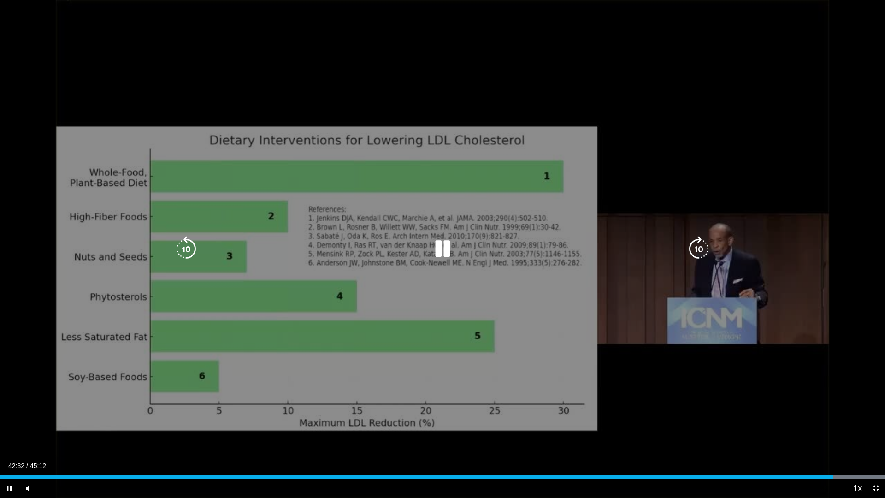
click at [192, 248] on icon "Video Player" at bounding box center [186, 249] width 26 height 26
click at [186, 250] on icon "Video Player" at bounding box center [186, 249] width 26 height 26
click at [189, 248] on icon "Video Player" at bounding box center [186, 249] width 26 height 26
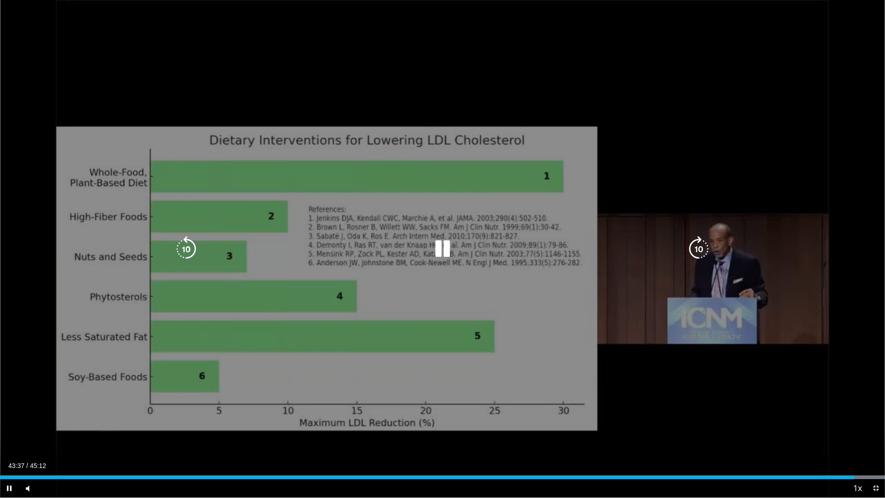
click at [191, 249] on icon "Video Player" at bounding box center [186, 249] width 26 height 26
click at [190, 245] on icon "Video Player" at bounding box center [186, 249] width 26 height 26
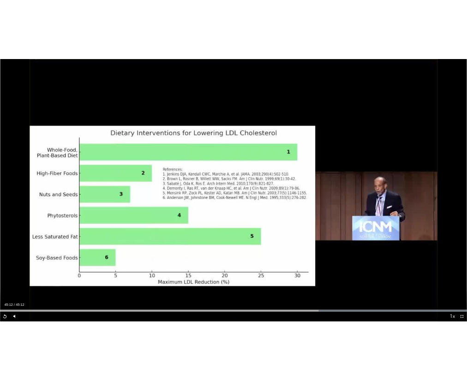
scroll to position [1, 0]
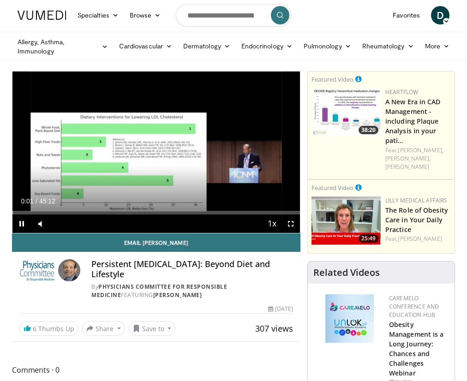
drag, startPoint x: 20, startPoint y: 223, endPoint x: 30, endPoint y: 221, distance: 9.8
click at [20, 223] on span "Video Player" at bounding box center [21, 223] width 18 height 18
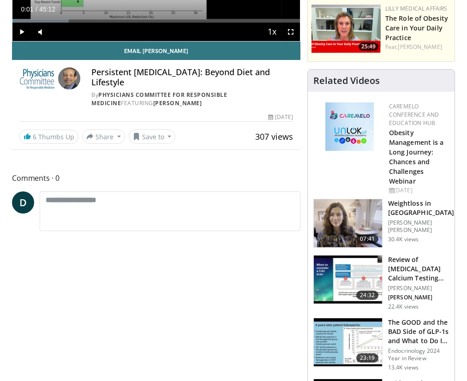
scroll to position [194, 0]
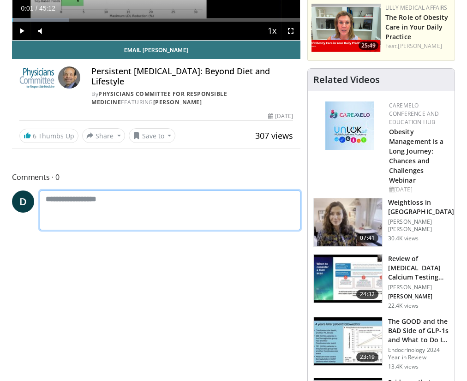
click at [69, 201] on textarea at bounding box center [170, 210] width 261 height 40
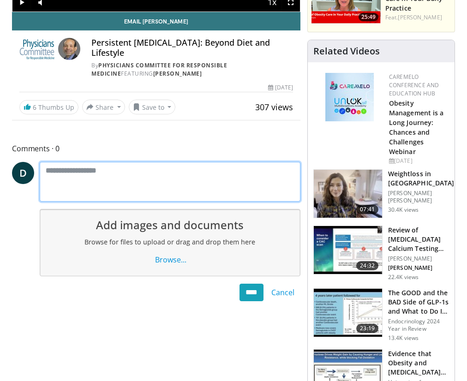
scroll to position [219, 0]
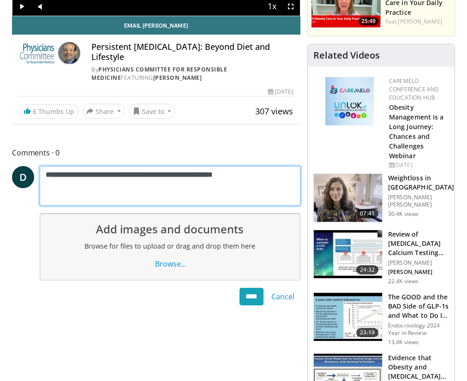
click at [52, 175] on textarea "**********" at bounding box center [170, 186] width 261 height 40
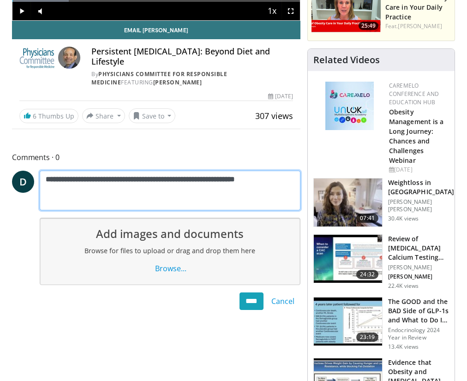
click at [288, 178] on textarea "**********" at bounding box center [170, 191] width 261 height 40
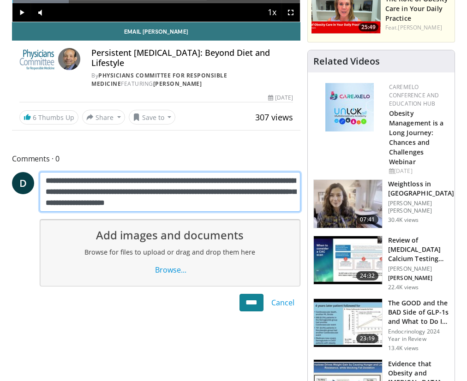
type textarea "**********"
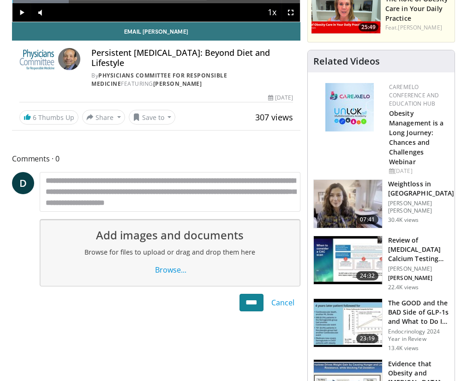
click at [245, 301] on input "****" at bounding box center [251, 303] width 24 height 18
